Goal: Check status: Check status

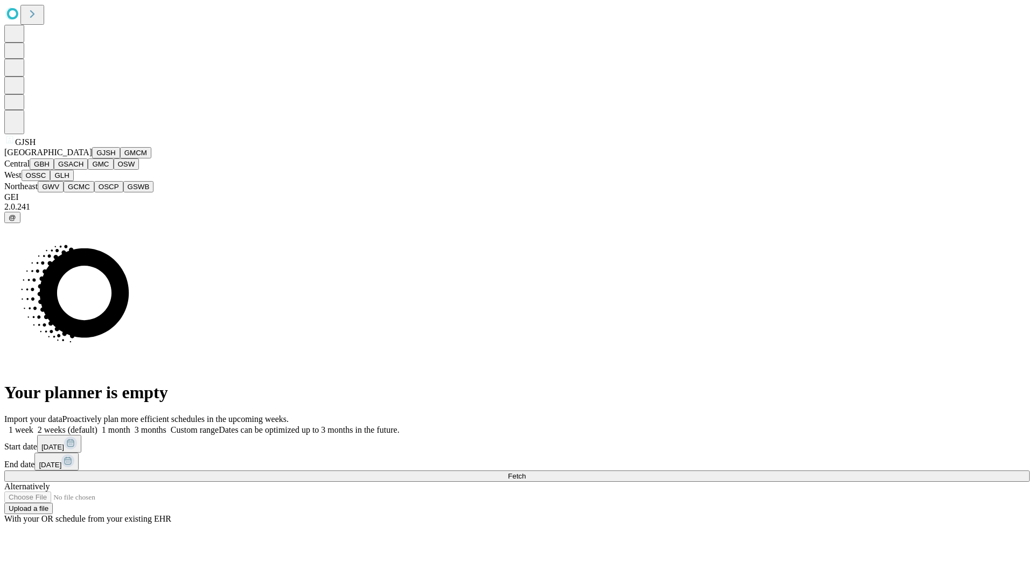
click at [92, 158] on button "GJSH" at bounding box center [106, 152] width 28 height 11
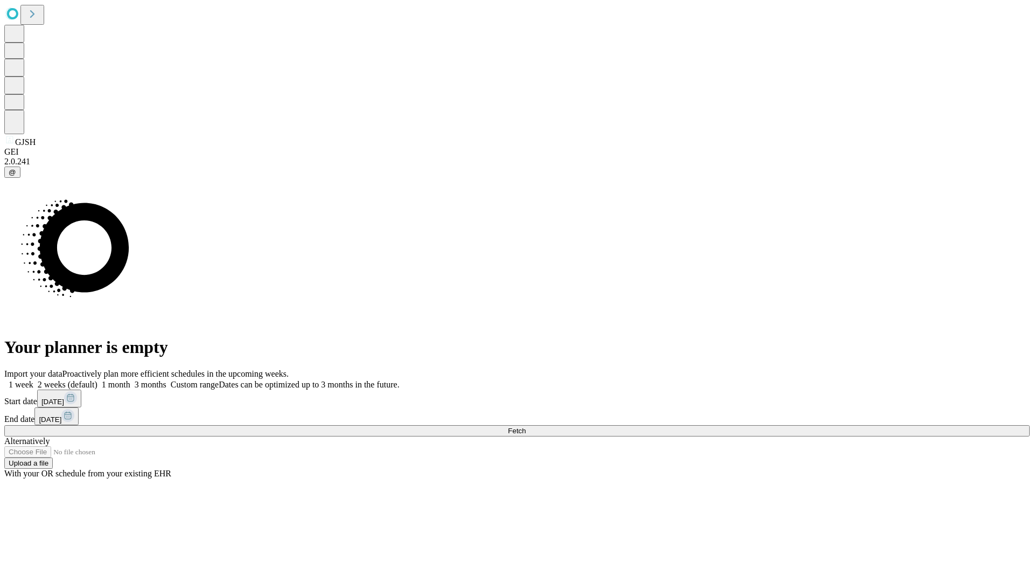
click at [33, 380] on label "1 week" at bounding box center [18, 384] width 29 height 9
click at [526, 427] on span "Fetch" at bounding box center [517, 431] width 18 height 8
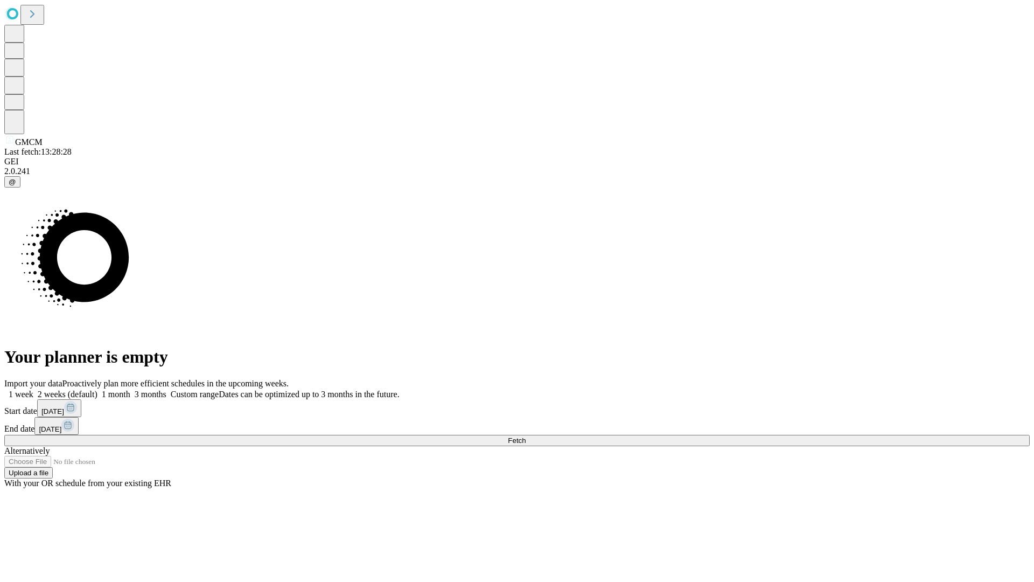
click at [33, 389] on label "1 week" at bounding box center [18, 393] width 29 height 9
click at [526, 436] on span "Fetch" at bounding box center [517, 440] width 18 height 8
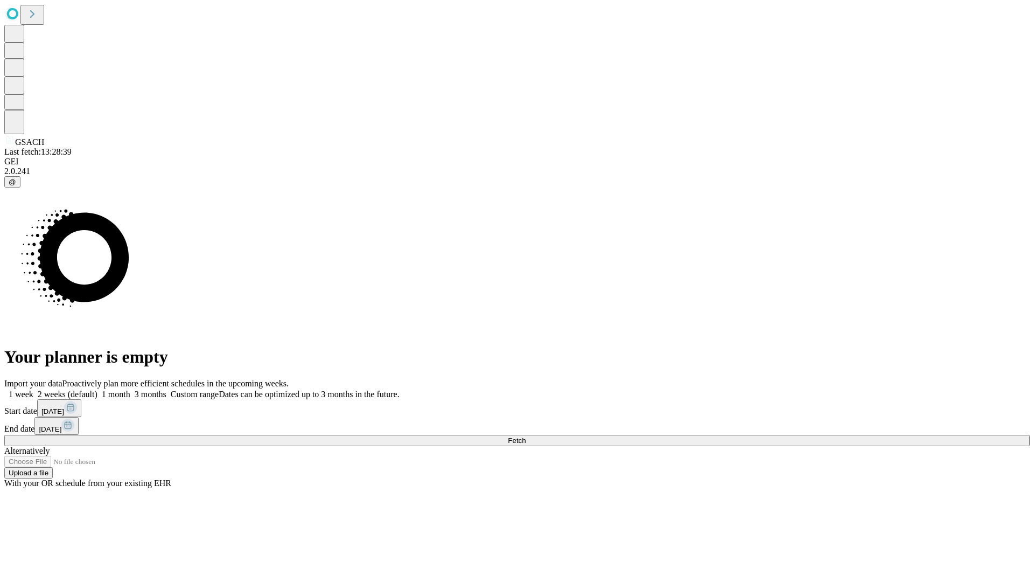
click at [33, 389] on label "1 week" at bounding box center [18, 393] width 29 height 9
click at [526, 436] on span "Fetch" at bounding box center [517, 440] width 18 height 8
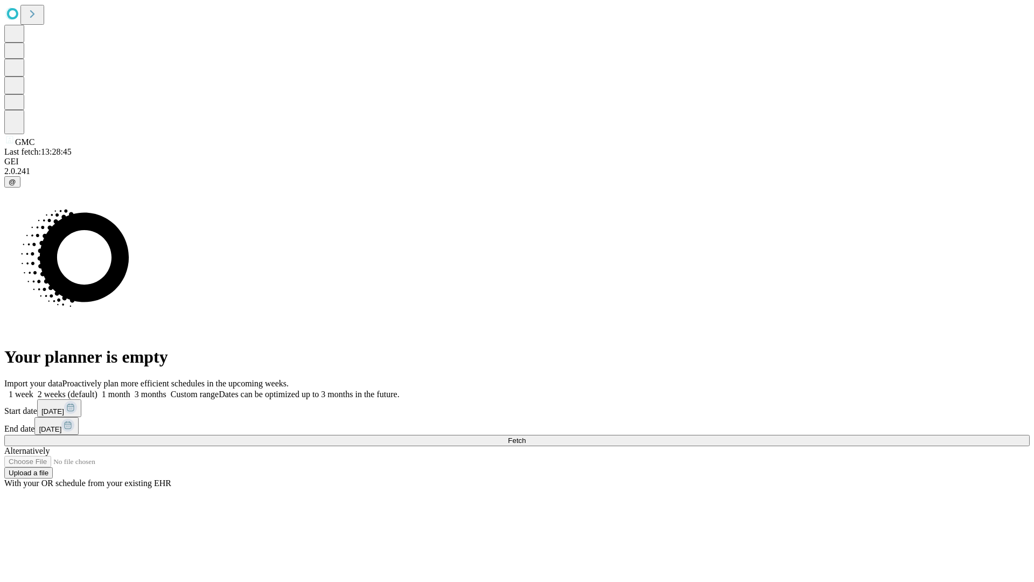
click at [33, 389] on label "1 week" at bounding box center [18, 393] width 29 height 9
click at [526, 436] on span "Fetch" at bounding box center [517, 440] width 18 height 8
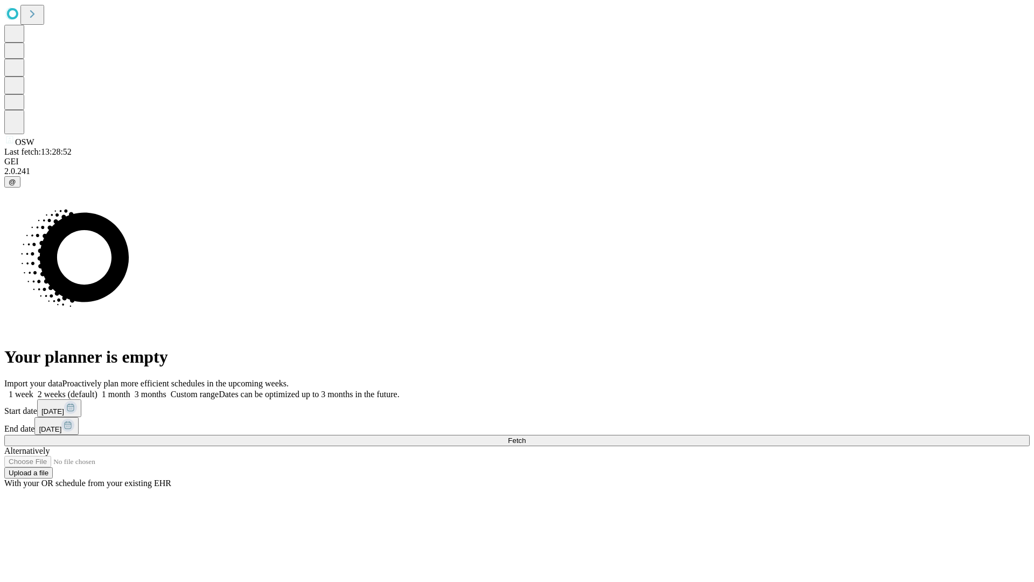
click at [526, 436] on span "Fetch" at bounding box center [517, 440] width 18 height 8
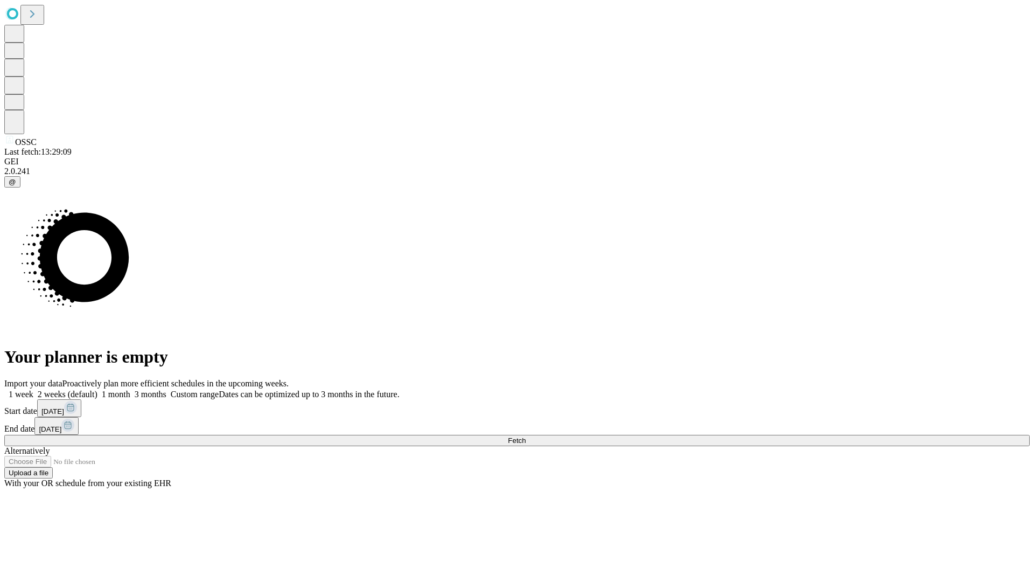
click at [33, 389] on label "1 week" at bounding box center [18, 393] width 29 height 9
click at [526, 436] on span "Fetch" at bounding box center [517, 440] width 18 height 8
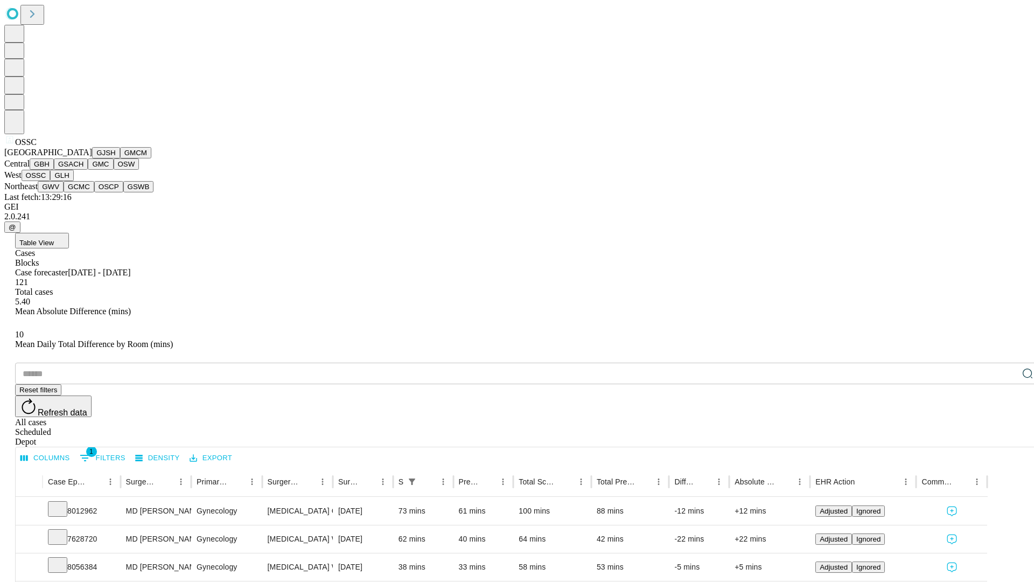
click at [73, 181] on button "GLH" at bounding box center [61, 175] width 23 height 11
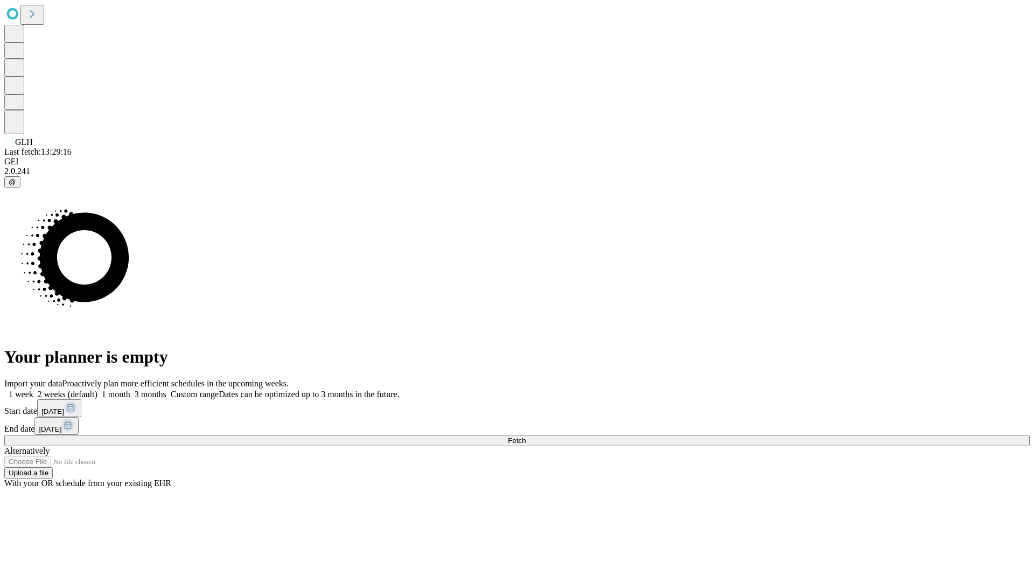
click at [33, 389] on label "1 week" at bounding box center [18, 393] width 29 height 9
click at [526, 436] on span "Fetch" at bounding box center [517, 440] width 18 height 8
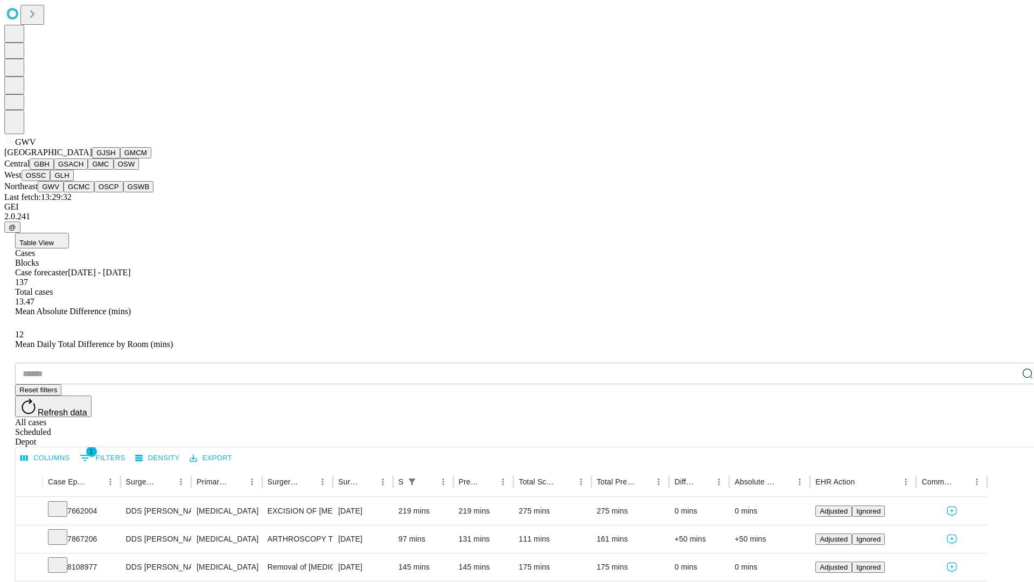
click at [83, 192] on button "GCMC" at bounding box center [79, 186] width 31 height 11
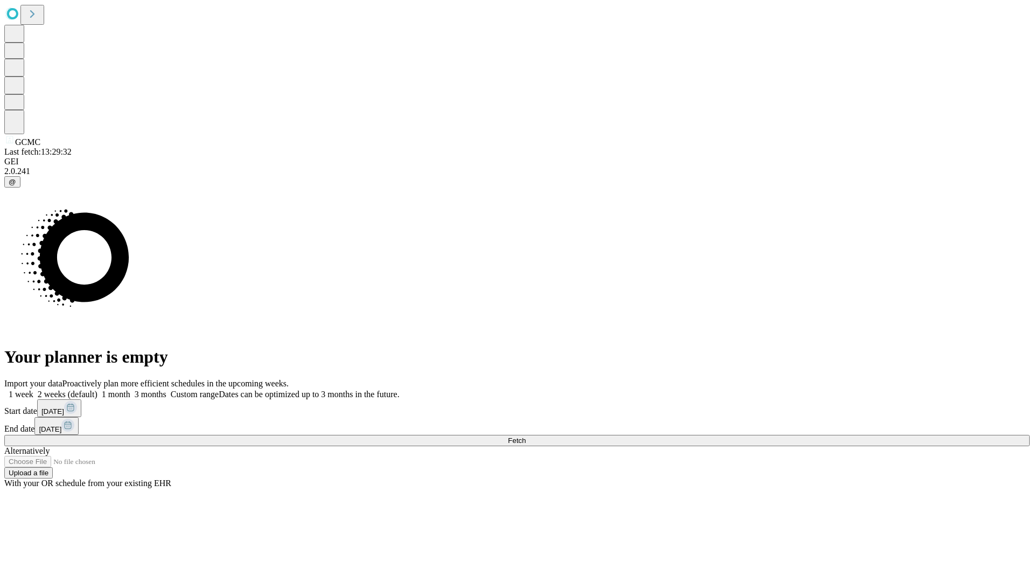
click at [33, 389] on label "1 week" at bounding box center [18, 393] width 29 height 9
click at [526, 436] on span "Fetch" at bounding box center [517, 440] width 18 height 8
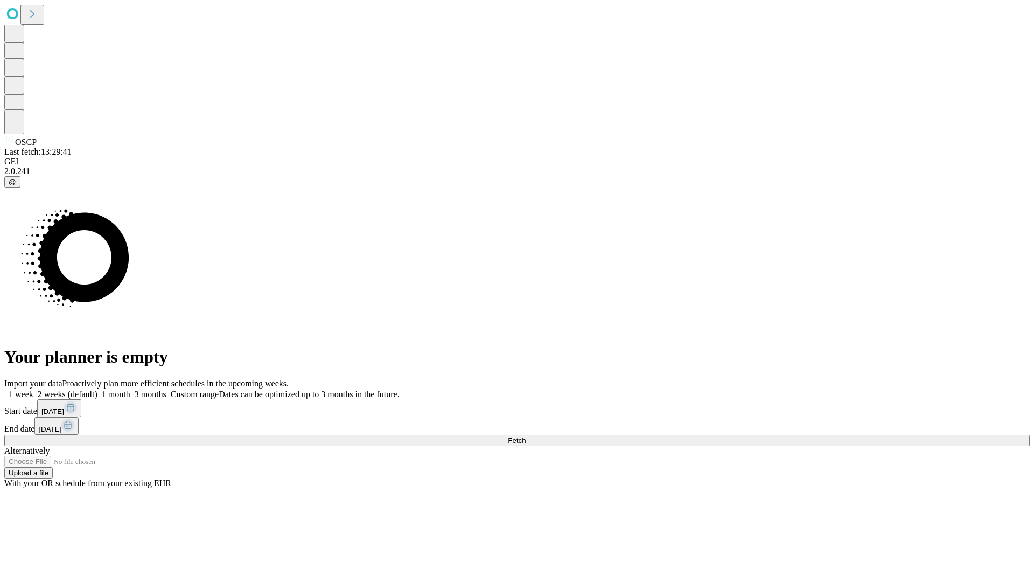
click at [33, 389] on label "1 week" at bounding box center [18, 393] width 29 height 9
click at [526, 436] on span "Fetch" at bounding box center [517, 440] width 18 height 8
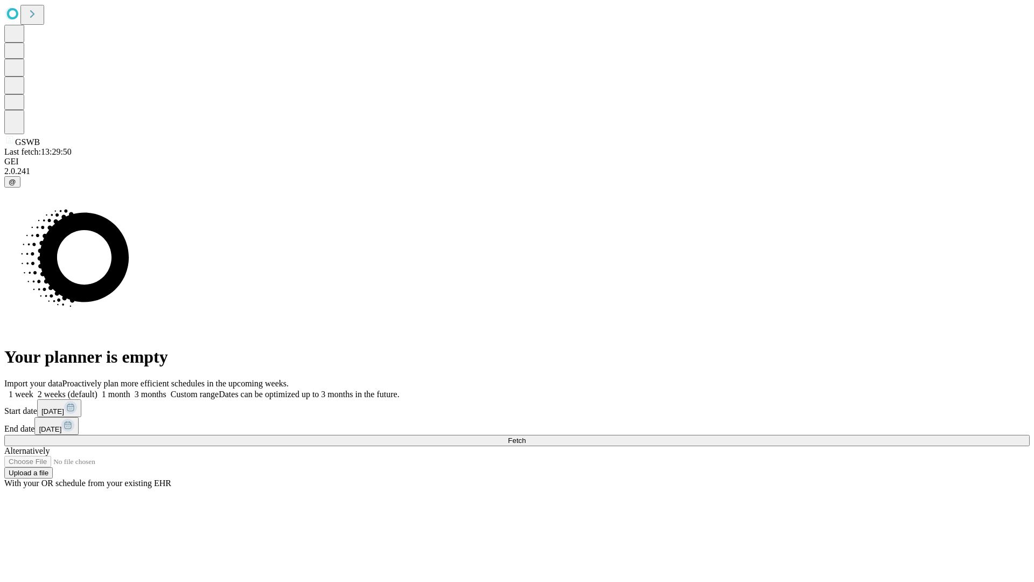
click at [526, 436] on span "Fetch" at bounding box center [517, 440] width 18 height 8
